Goal: Use online tool/utility: Utilize a website feature to perform a specific function

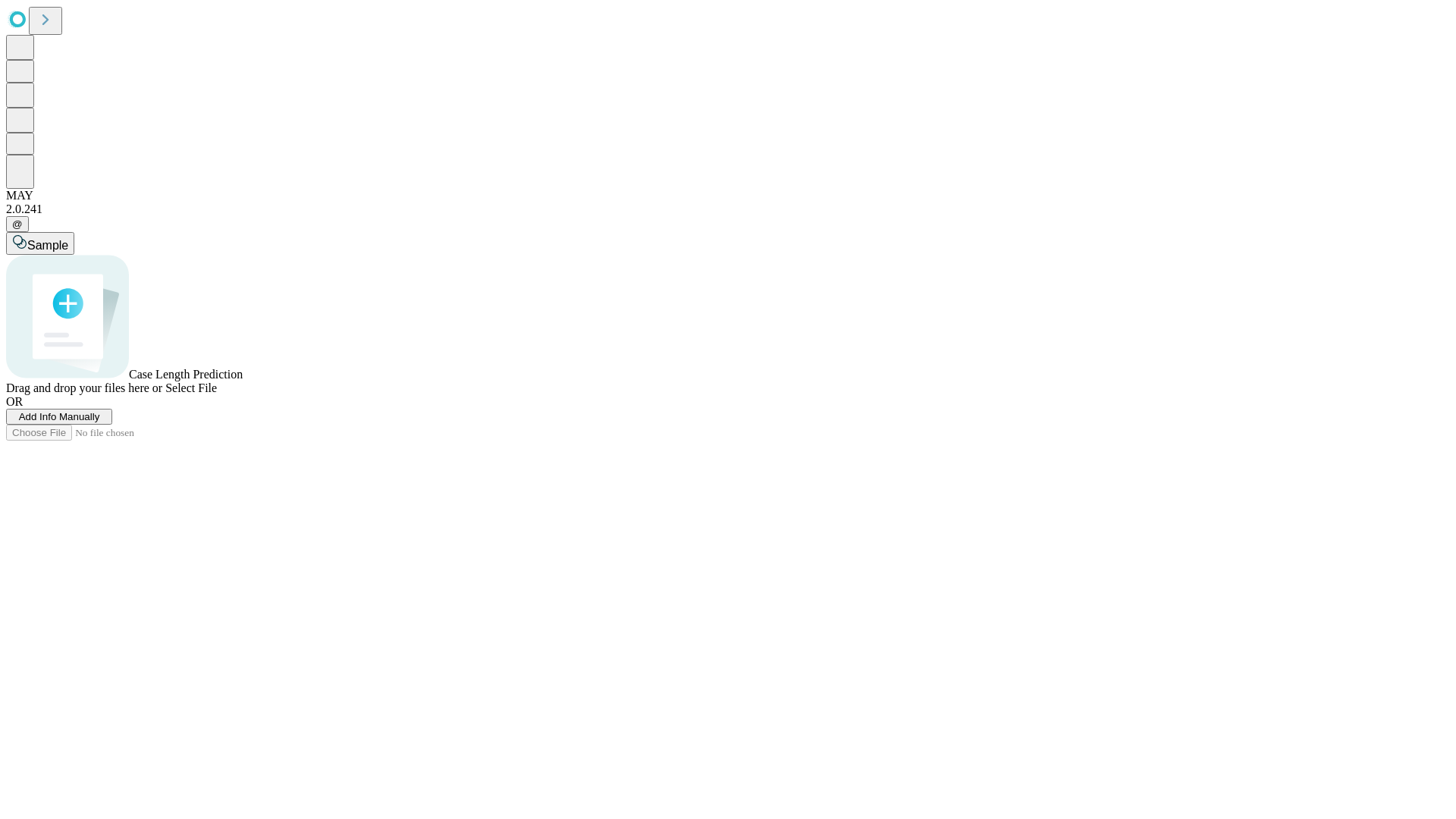
click at [100, 422] on span "Add Info Manually" at bounding box center [60, 416] width 81 height 11
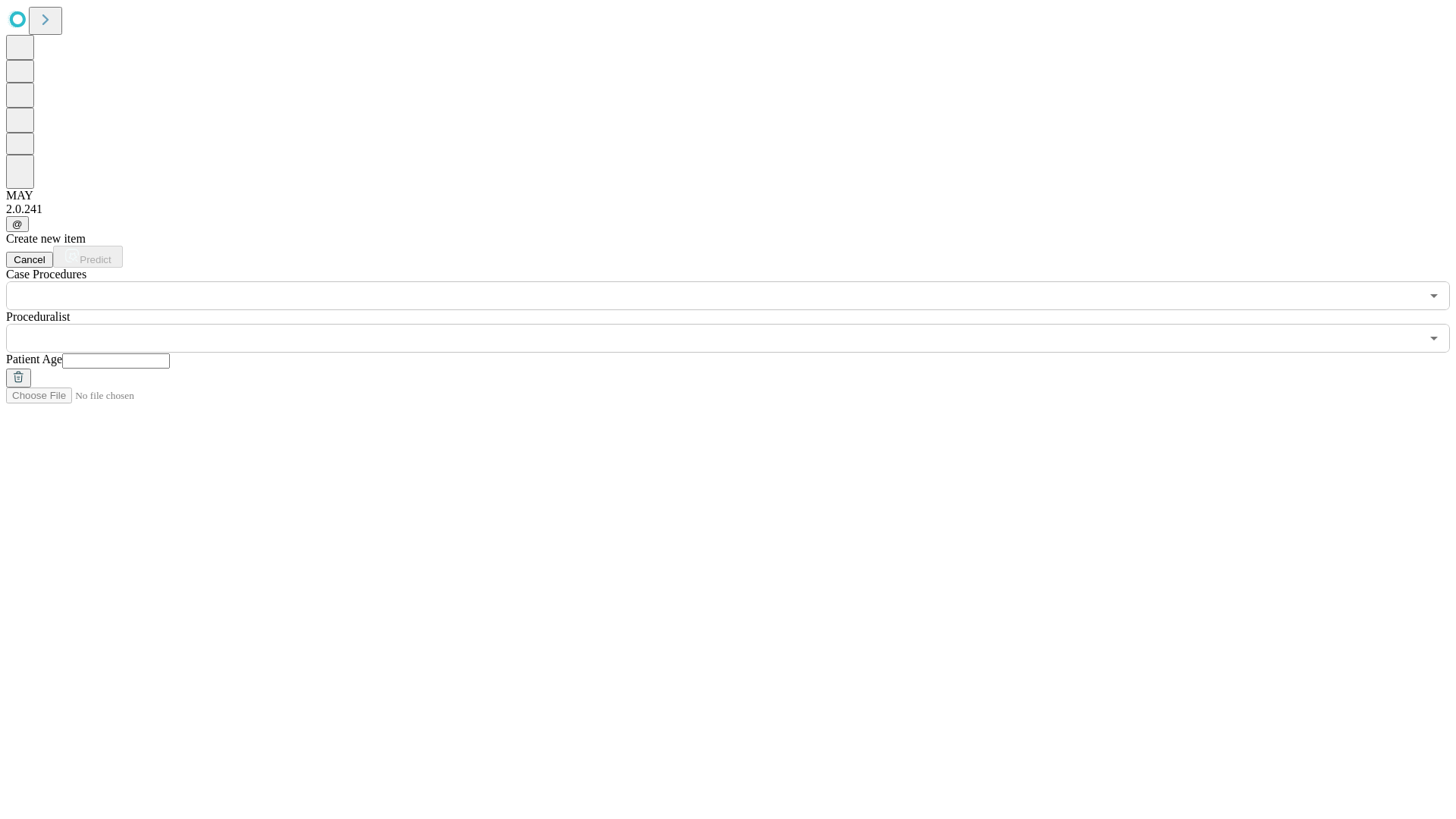
click at [170, 354] on input "text" at bounding box center [115, 361] width 108 height 15
type input "**"
click at [739, 324] on input "text" at bounding box center [713, 338] width 1414 height 29
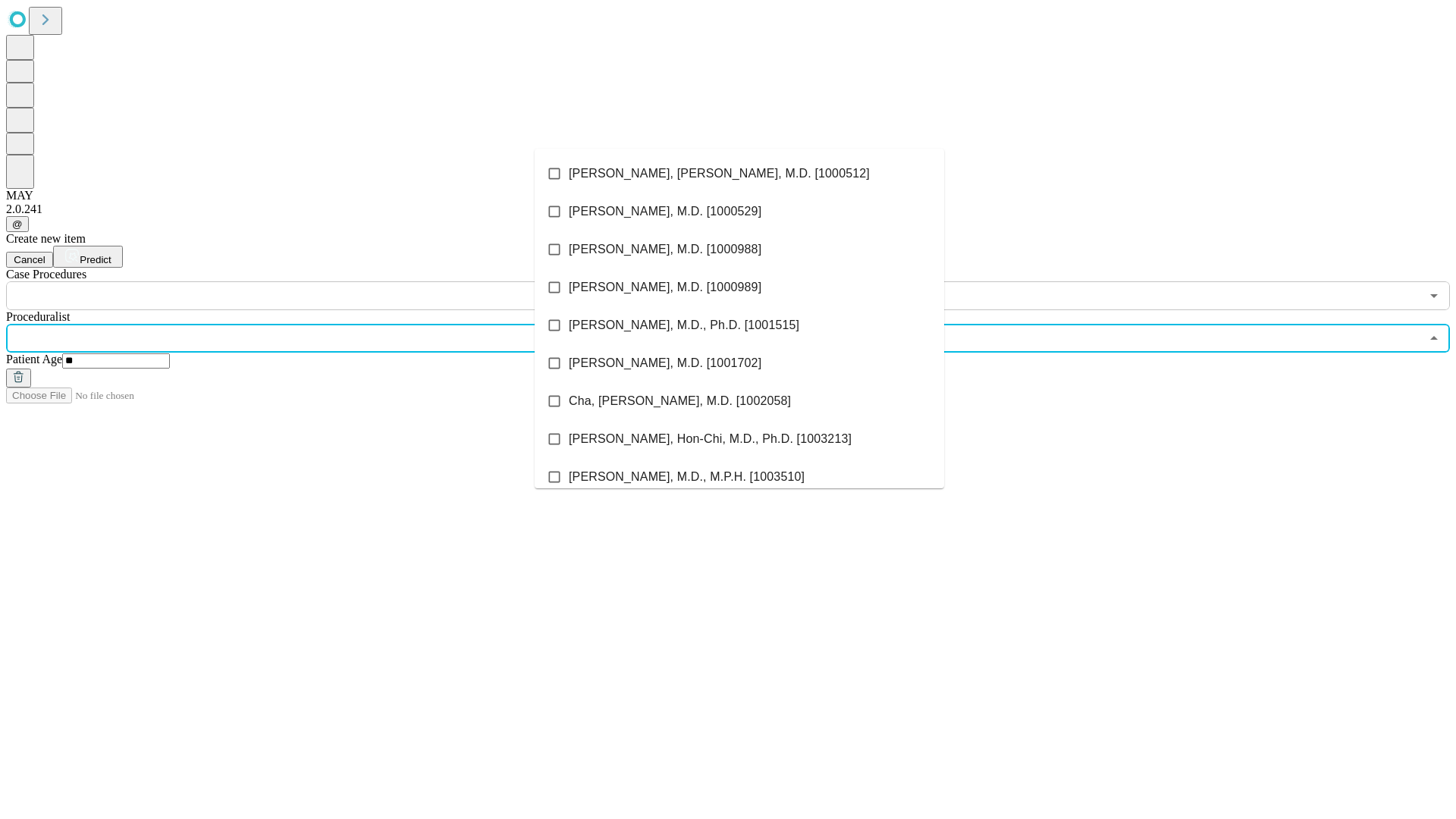
click at [740, 174] on li "[PERSON_NAME], [PERSON_NAME], M.D. [1000512]" at bounding box center [739, 174] width 409 height 38
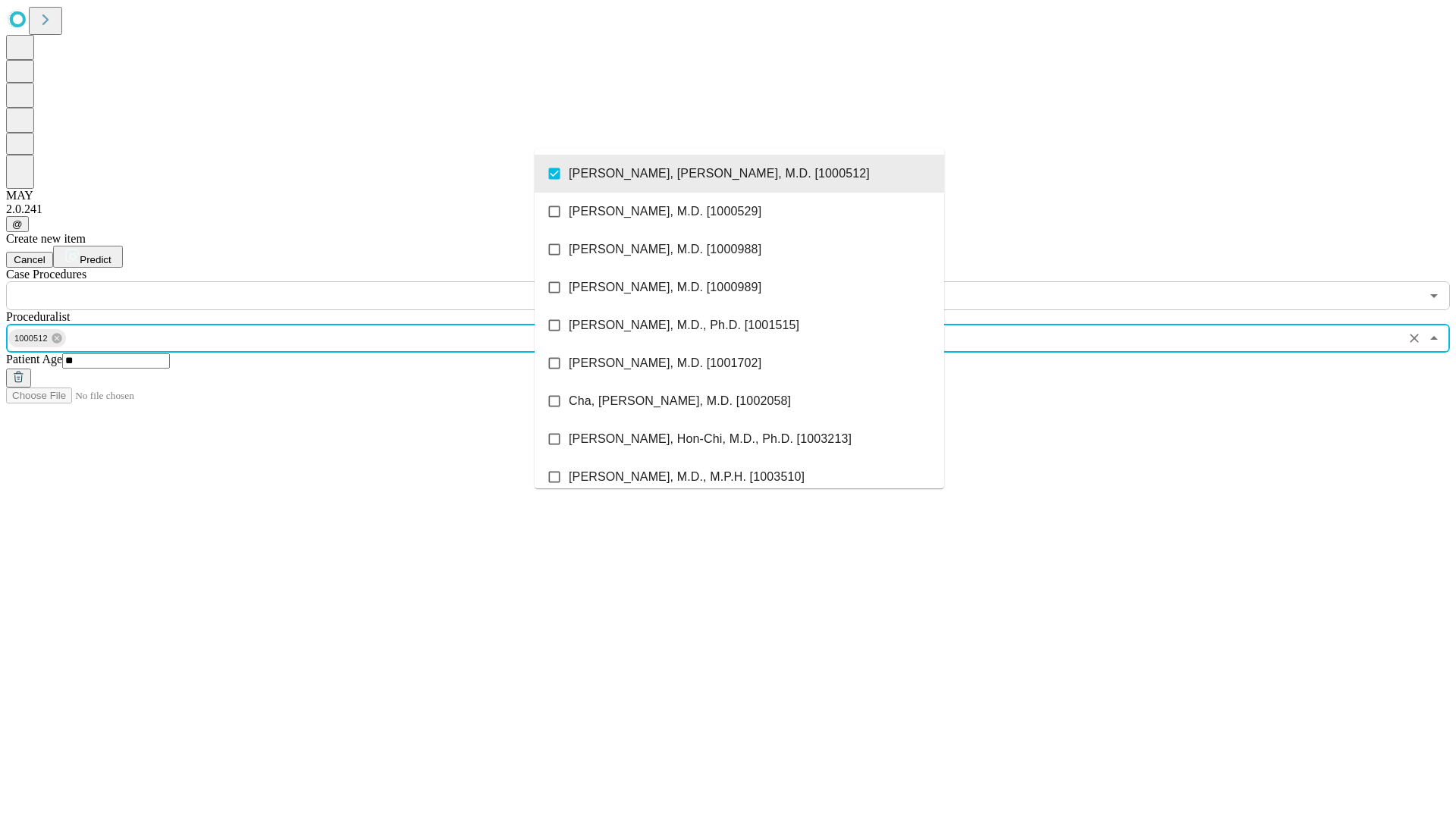
click at [319, 282] on input "text" at bounding box center [713, 295] width 1414 height 29
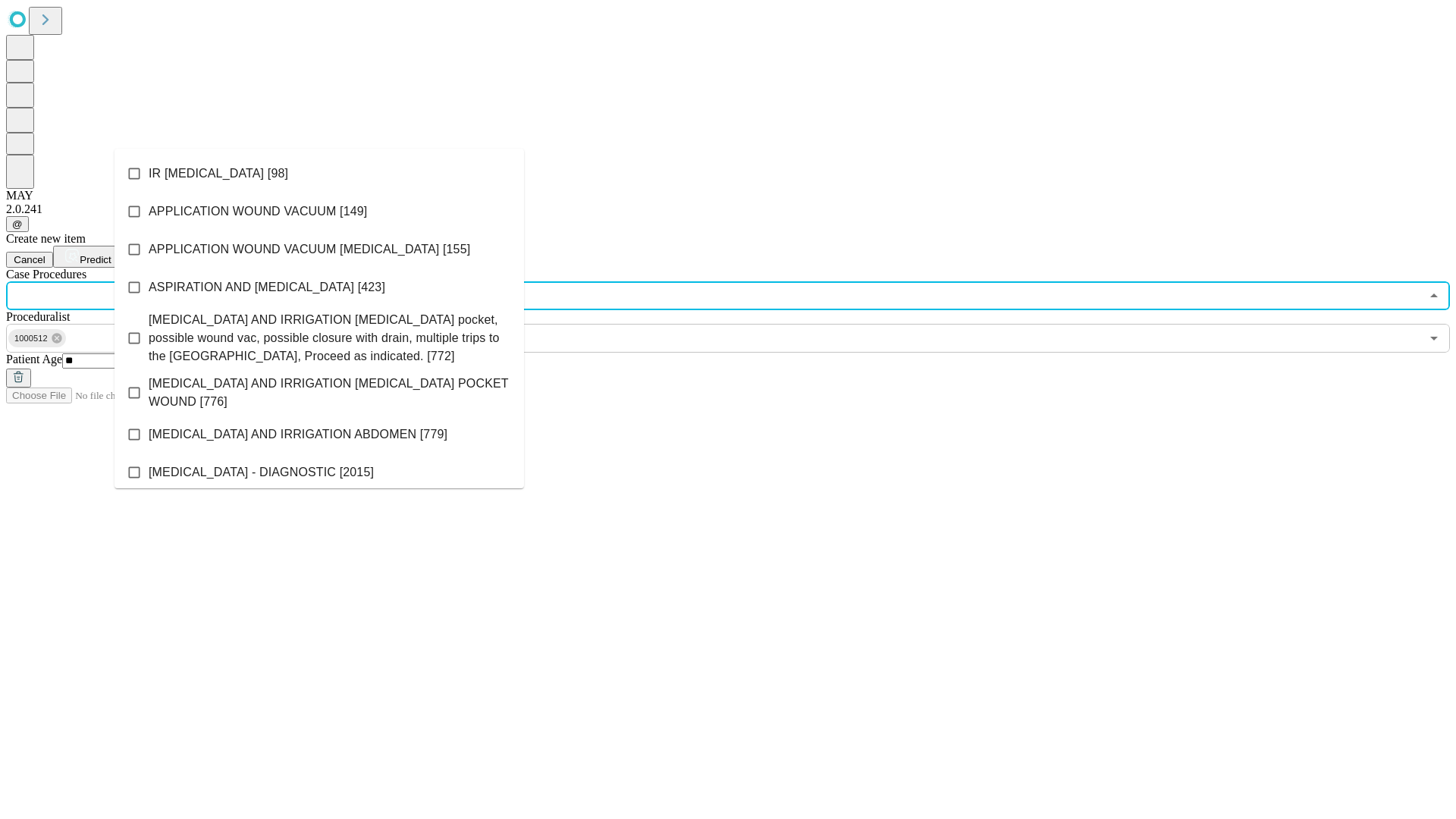
click at [319, 174] on li "IR [MEDICAL_DATA] [98]" at bounding box center [319, 174] width 409 height 38
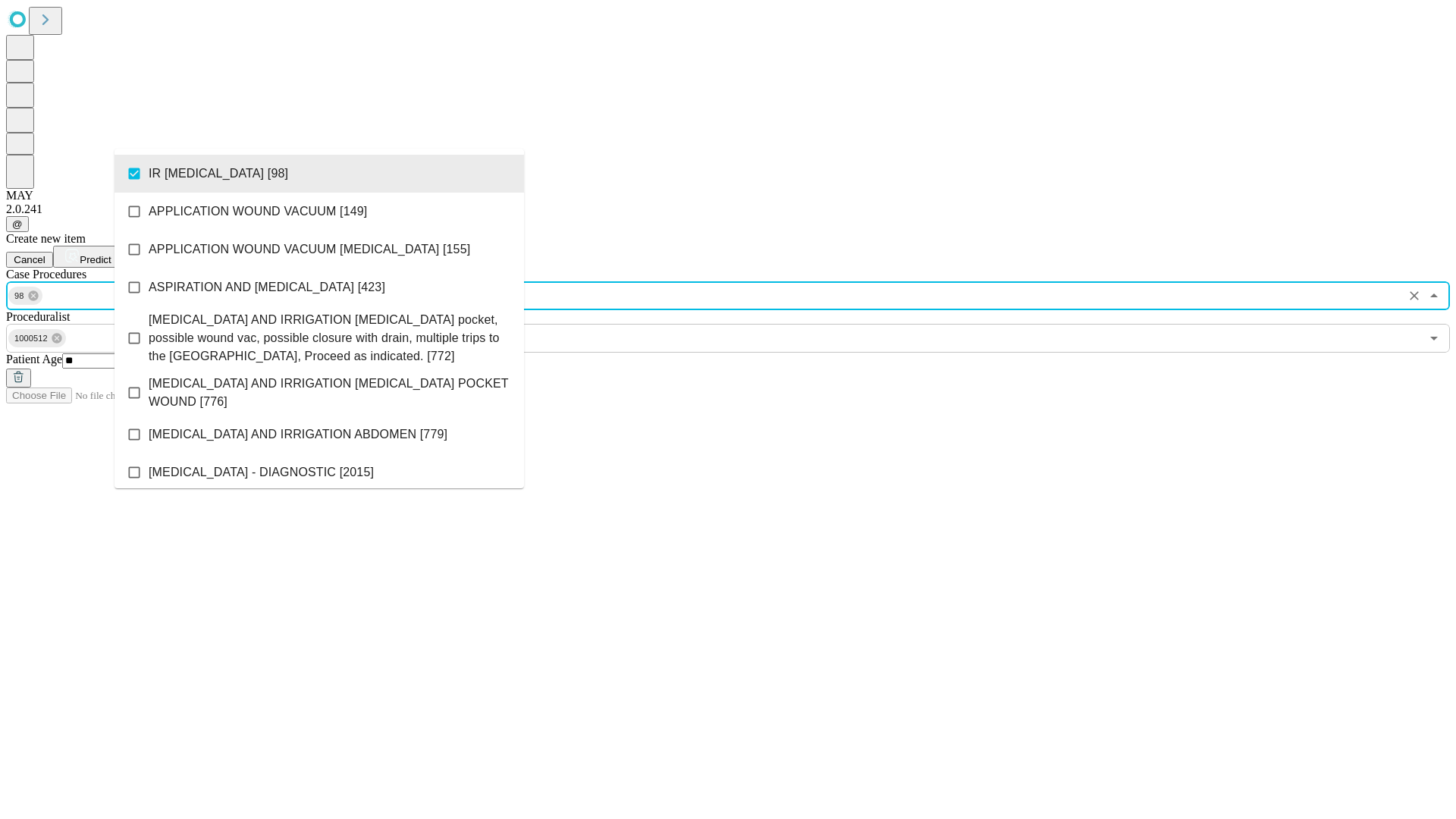
click at [111, 254] on span "Predict" at bounding box center [95, 259] width 31 height 11
